Goal: Navigation & Orientation: Find specific page/section

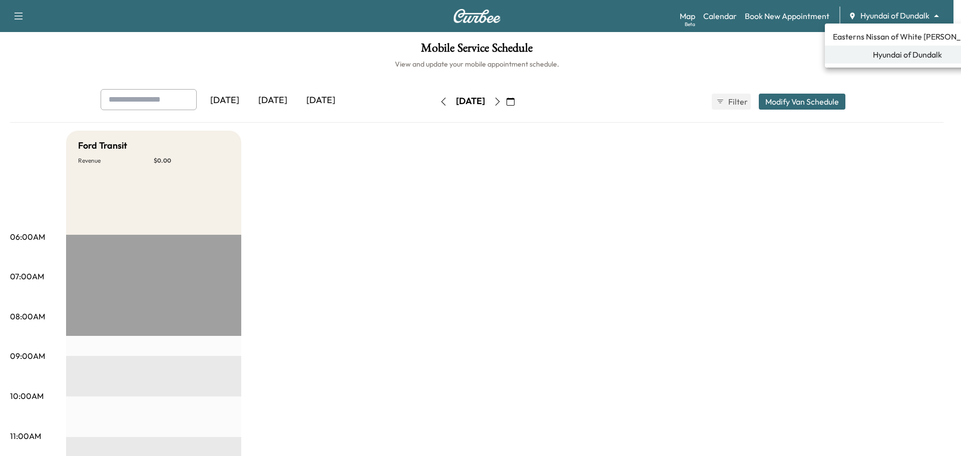
click at [7, 15] on div at bounding box center [480, 228] width 961 height 456
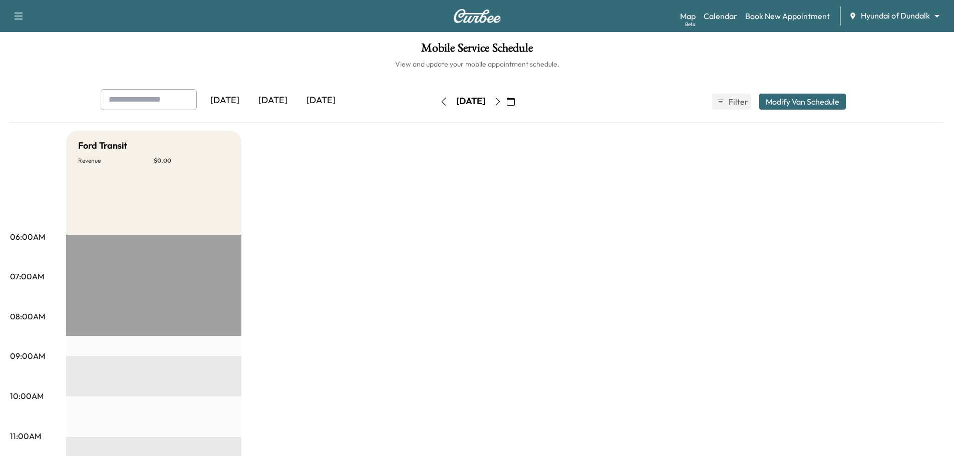
click at [14, 18] on icon "button" at bounding box center [19, 16] width 12 height 12
drag, startPoint x: 14, startPoint y: 18, endPoint x: 22, endPoint y: 19, distance: 7.5
click at [17, 19] on icon "button" at bounding box center [19, 16] width 12 height 12
click at [19, 17] on icon "button" at bounding box center [19, 16] width 12 height 12
click at [286, 100] on div "[DATE]" at bounding box center [273, 100] width 48 height 23
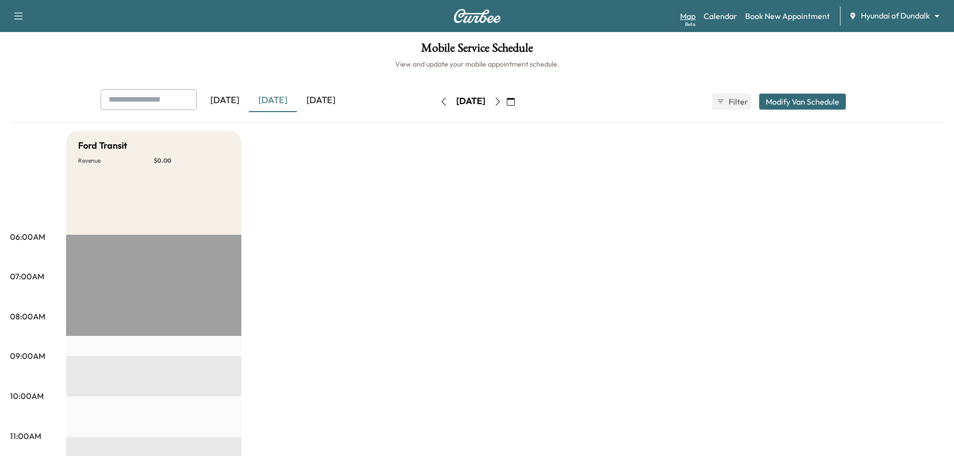
click at [687, 17] on link "Map Beta" at bounding box center [688, 16] width 16 height 12
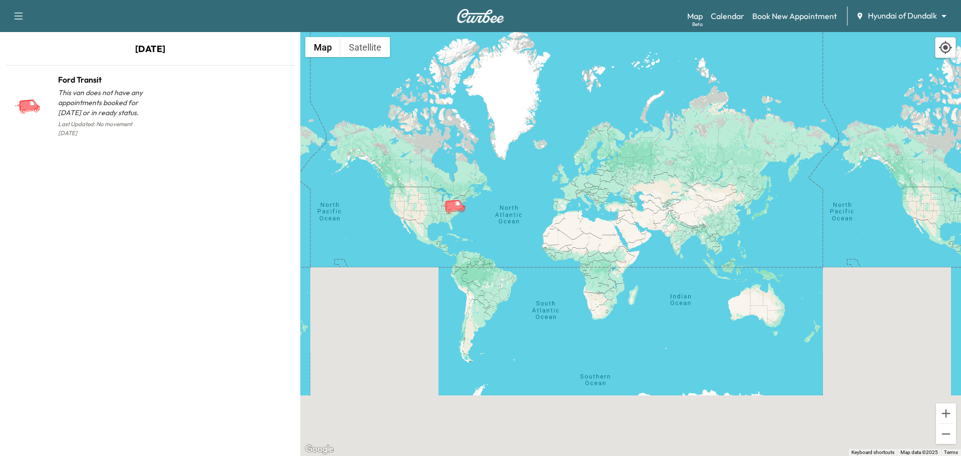
drag, startPoint x: 632, startPoint y: 211, endPoint x: 542, endPoint y: 221, distance: 90.7
click at [542, 221] on div "To activate drag with keyboard, press Alt + Enter. Once in keyboard drag state,…" at bounding box center [630, 244] width 661 height 424
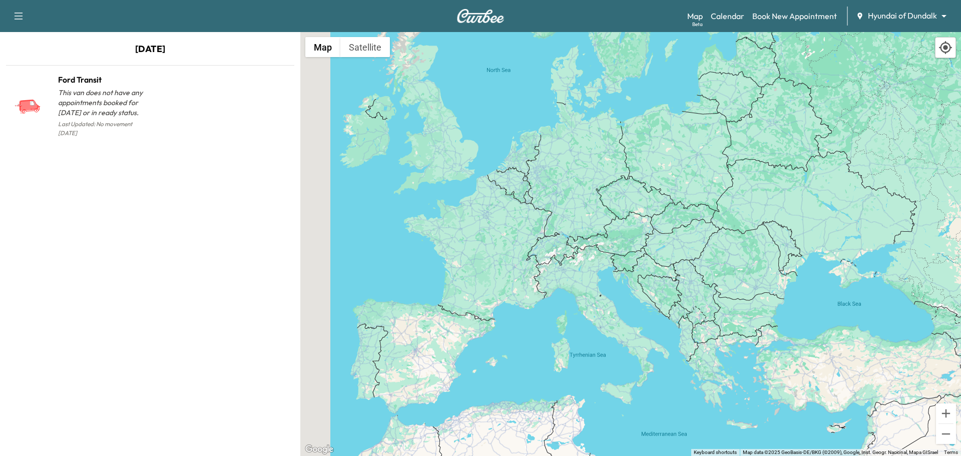
drag, startPoint x: 583, startPoint y: 223, endPoint x: 458, endPoint y: 252, distance: 128.5
click at [458, 252] on div "To activate drag with keyboard, press Alt + Enter. Once in keyboard drag state,…" at bounding box center [630, 244] width 661 height 424
